Goal: Information Seeking & Learning: Learn about a topic

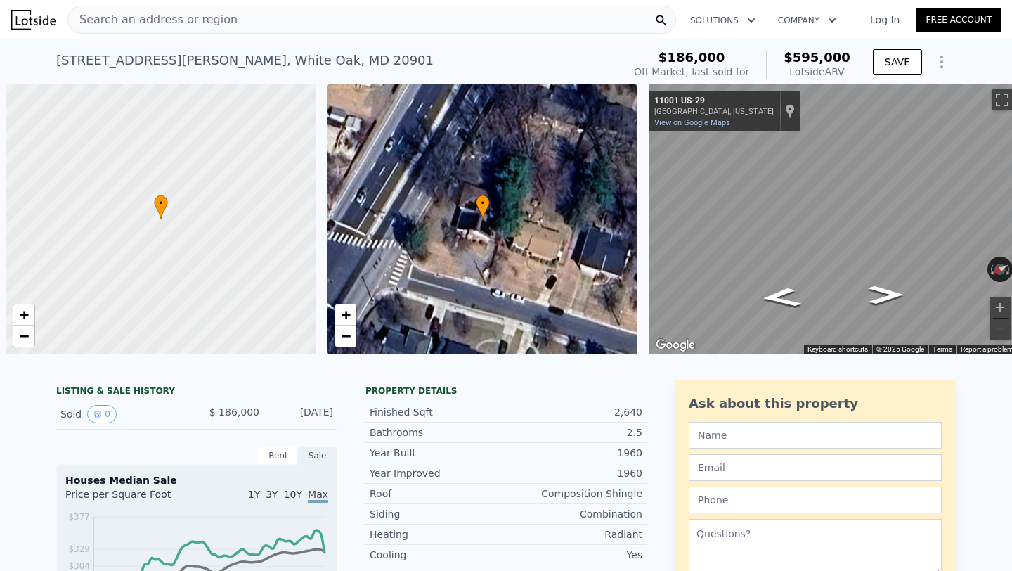
scroll to position [0, 6]
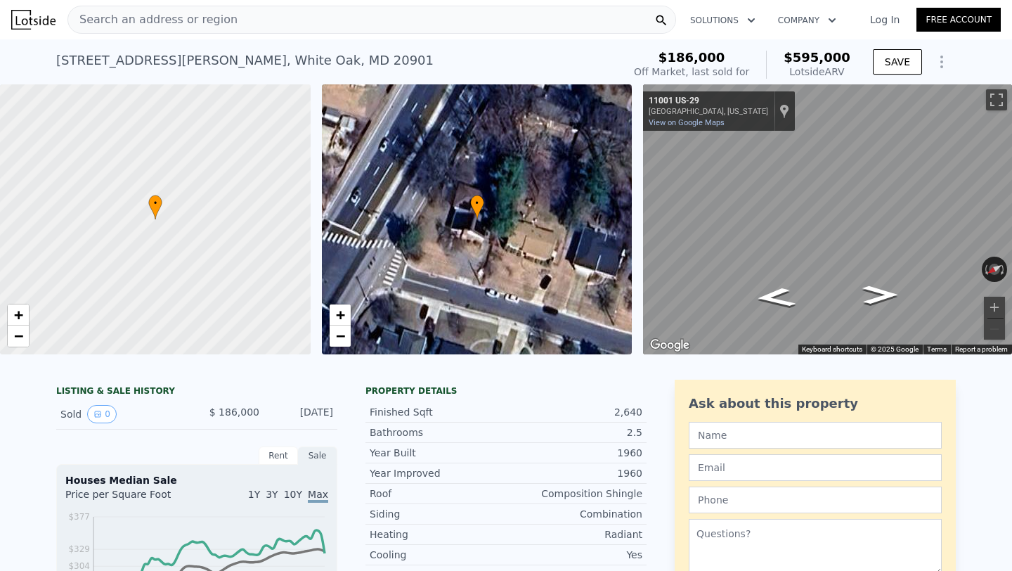
click at [243, 17] on div "Search an address or region" at bounding box center [371, 20] width 609 height 28
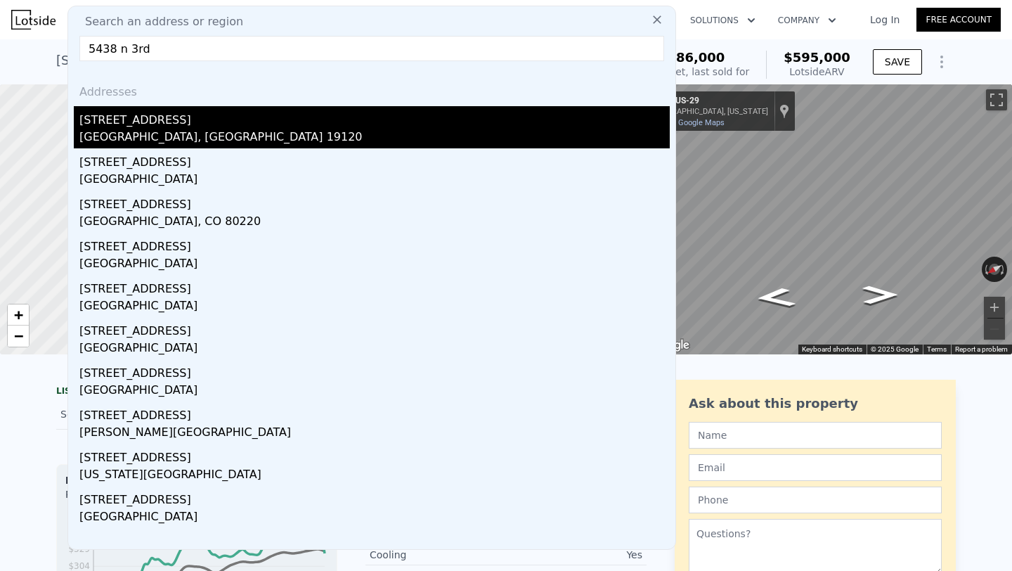
type input "5438 n 3rd"
click at [169, 135] on div "[GEOGRAPHIC_DATA], [GEOGRAPHIC_DATA] 19120" at bounding box center [374, 139] width 590 height 20
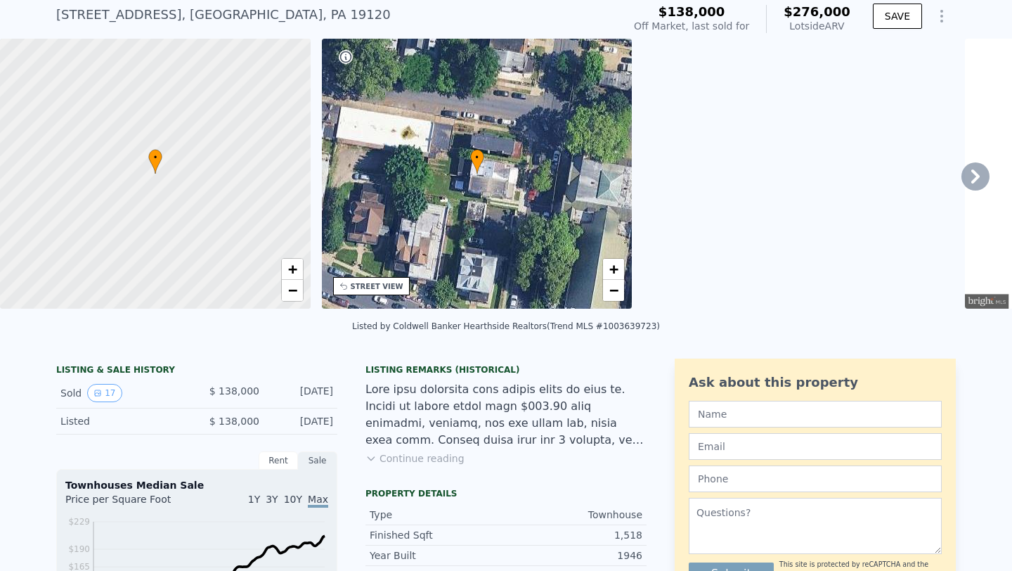
scroll to position [49, 0]
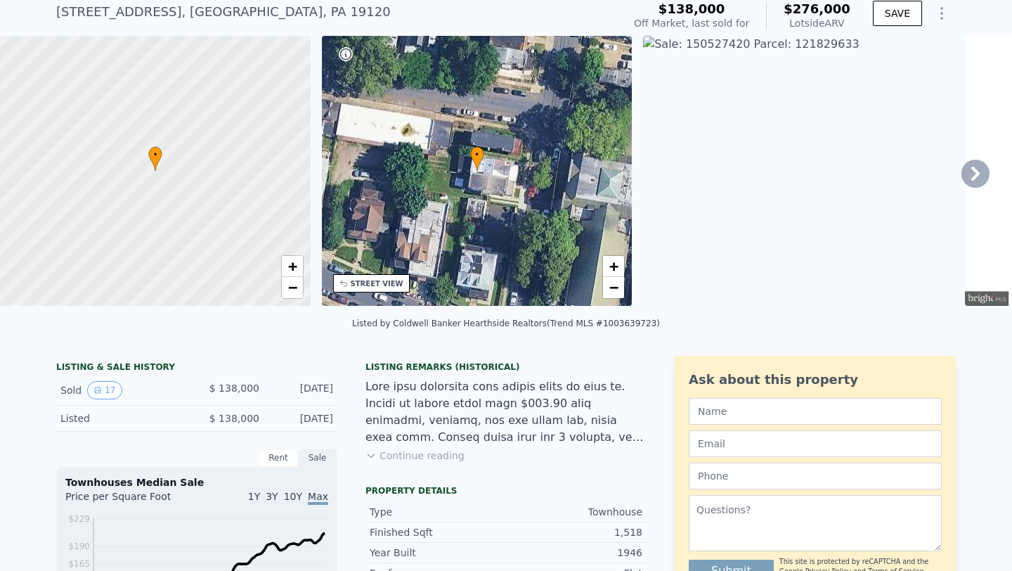
click at [382, 457] on button "Continue reading" at bounding box center [415, 455] width 99 height 14
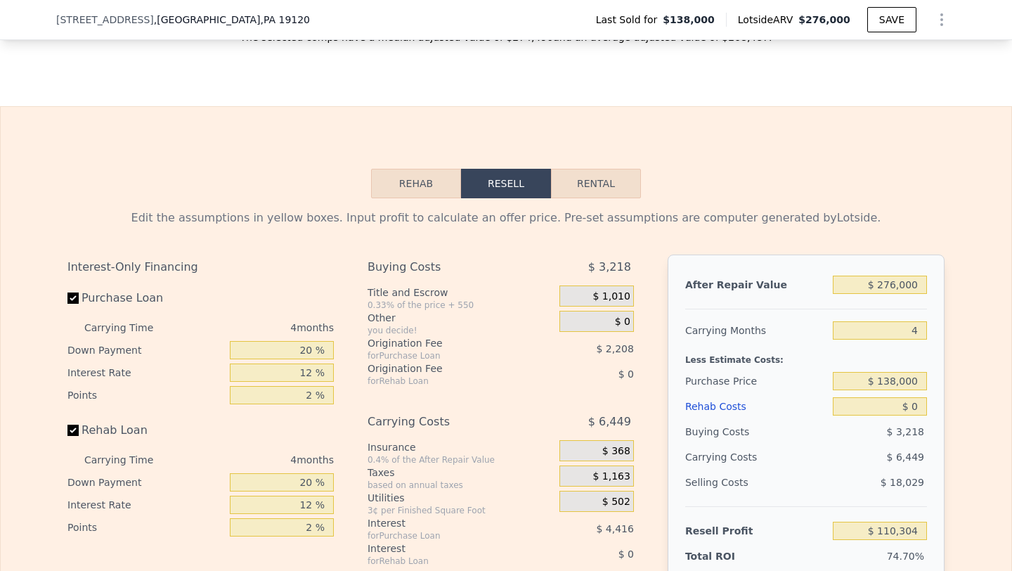
scroll to position [2092, 0]
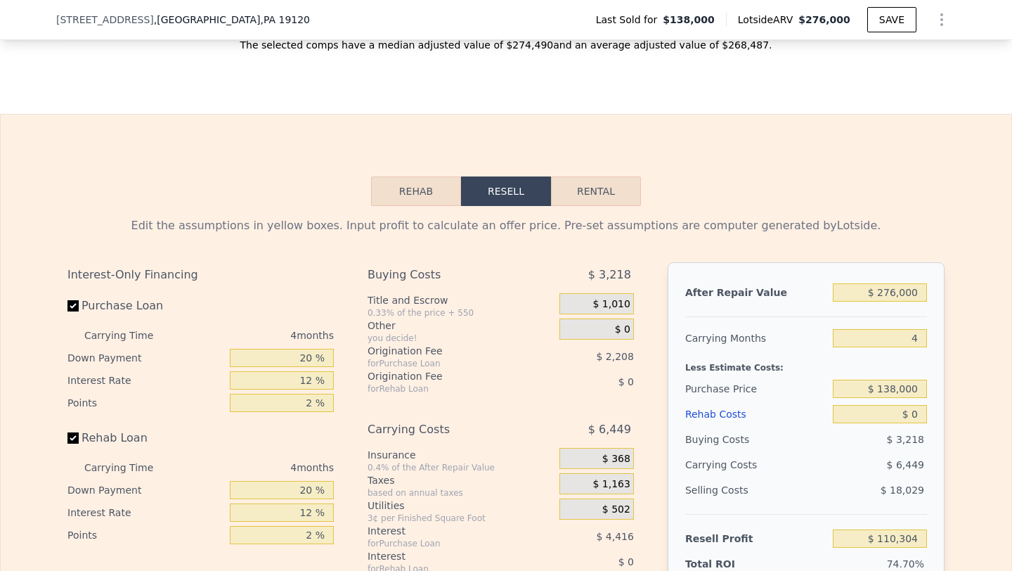
click at [612, 176] on button "Rental" at bounding box center [596, 191] width 90 height 30
select select "30"
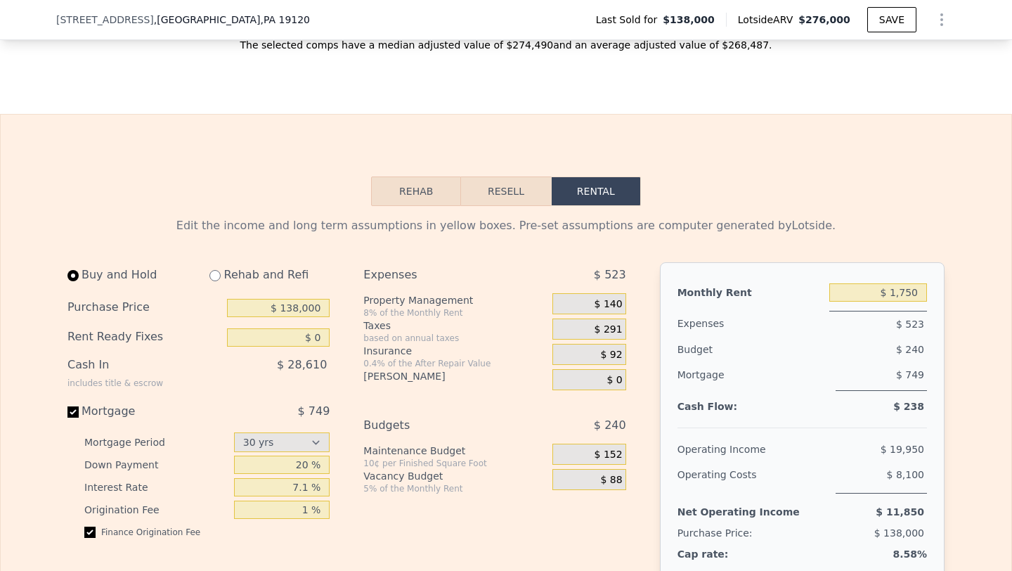
click at [438, 176] on button "Rehab" at bounding box center [416, 191] width 90 height 30
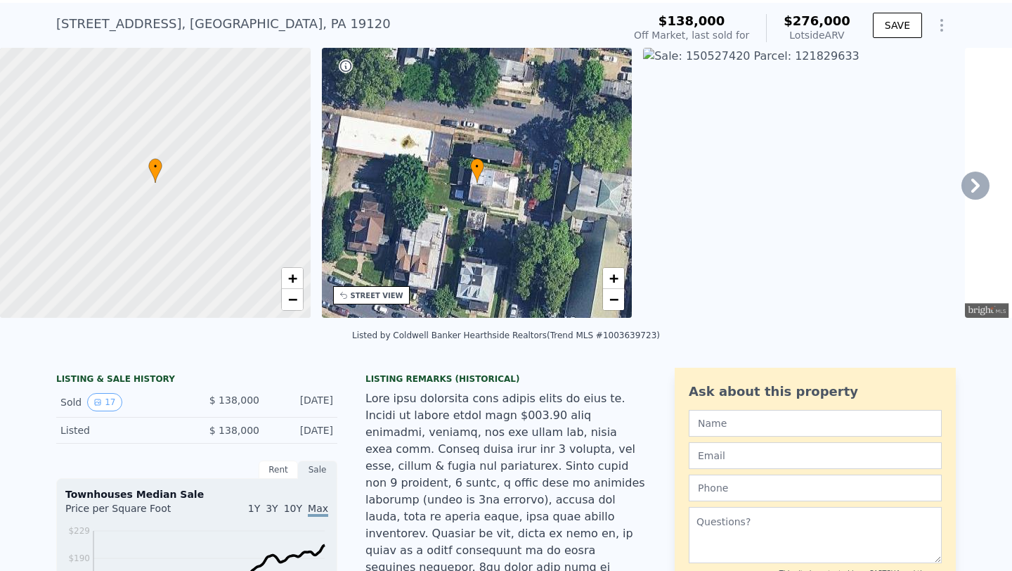
scroll to position [0, 0]
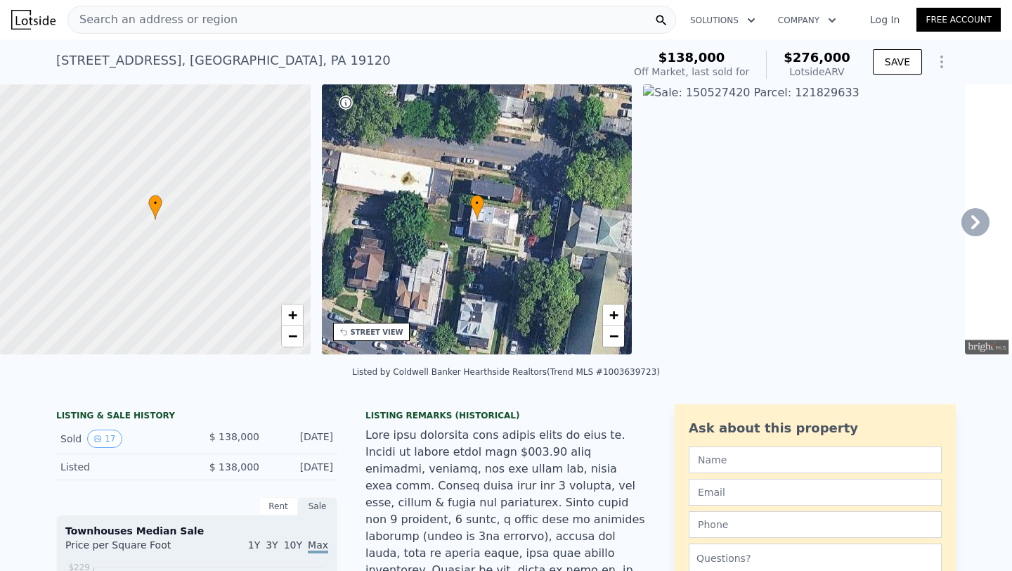
click at [972, 219] on icon at bounding box center [976, 222] width 28 height 28
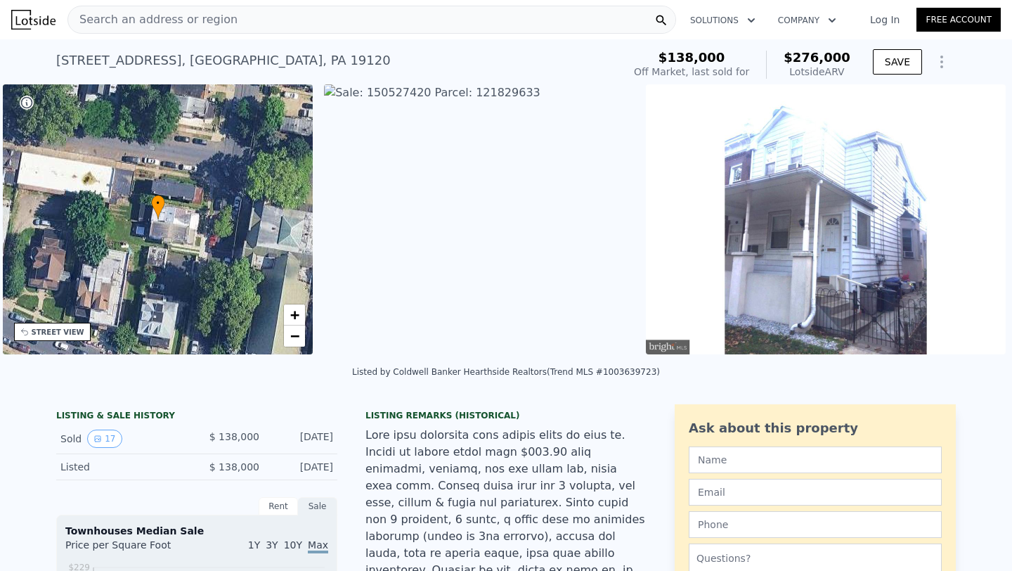
scroll to position [0, 327]
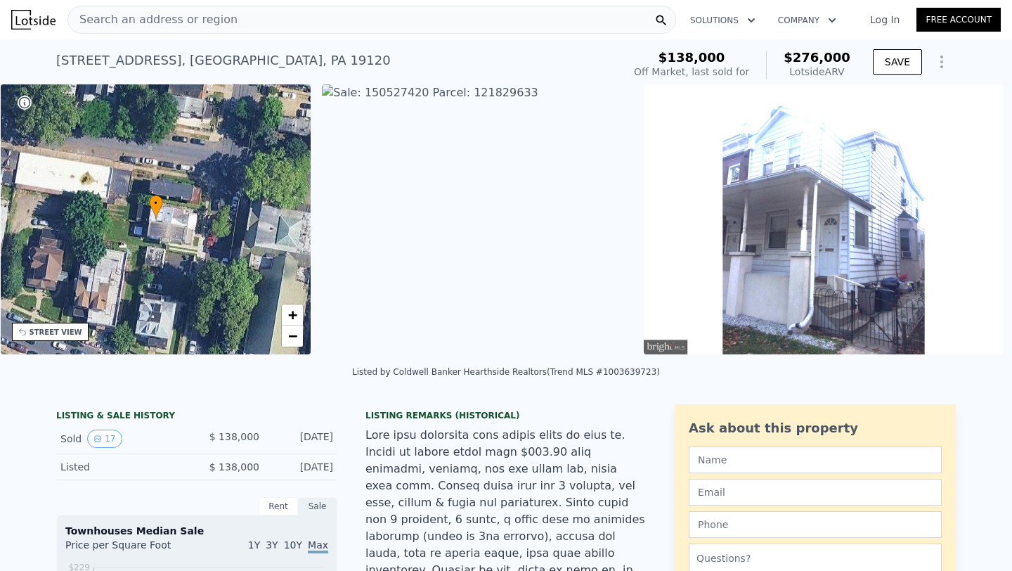
click at [972, 219] on img at bounding box center [824, 219] width 360 height 270
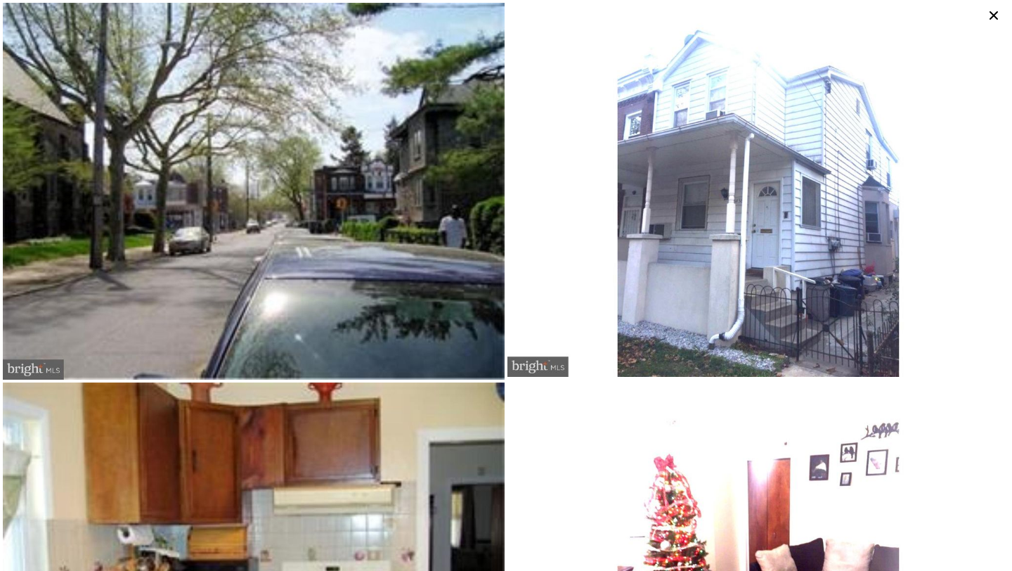
scroll to position [1015, 0]
click at [998, 12] on icon at bounding box center [994, 16] width 20 height 20
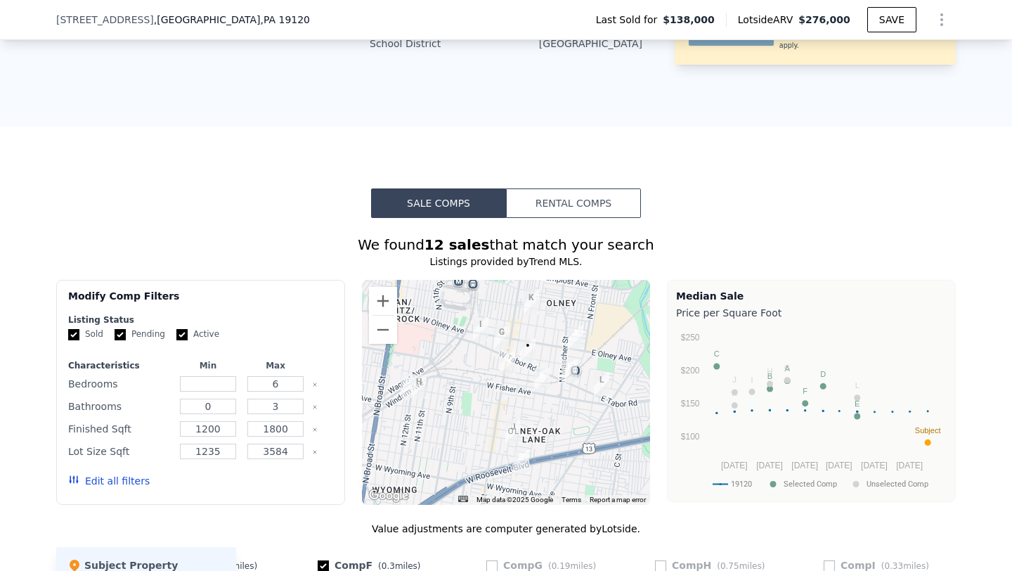
scroll to position [1163, 0]
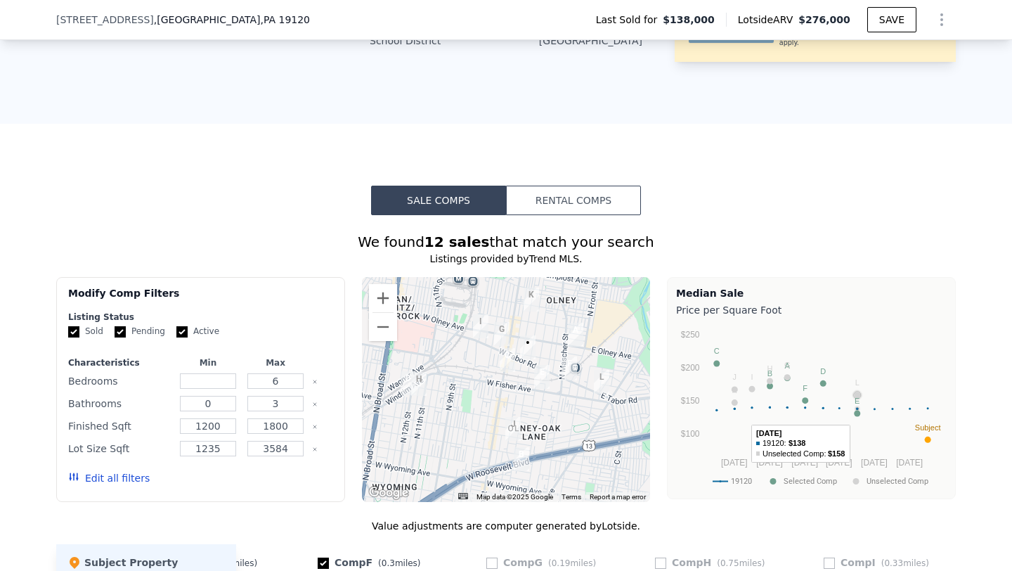
click at [858, 410] on circle "A chart." at bounding box center [857, 413] width 6 height 6
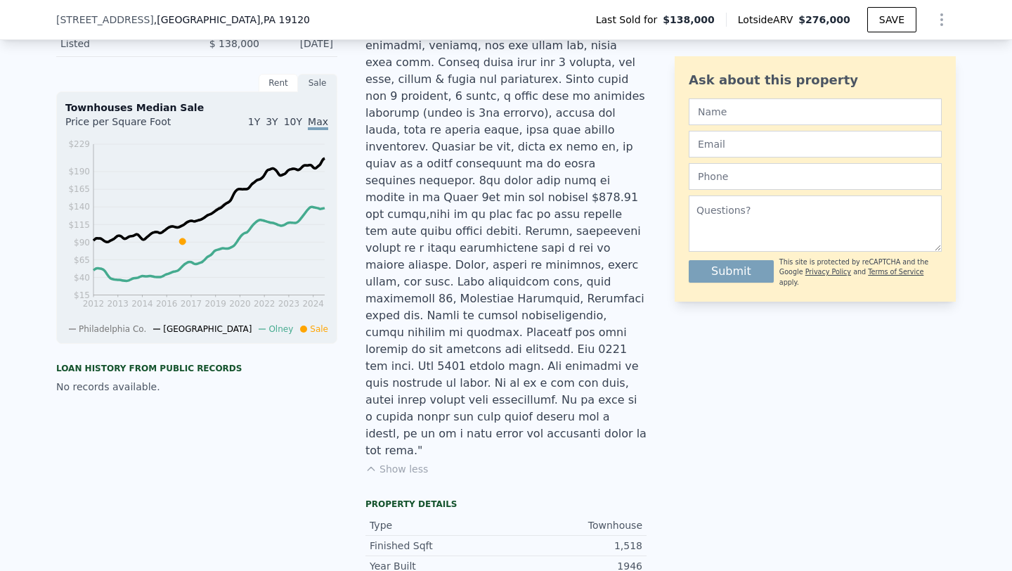
scroll to position [306, 0]
